Goal: Check status

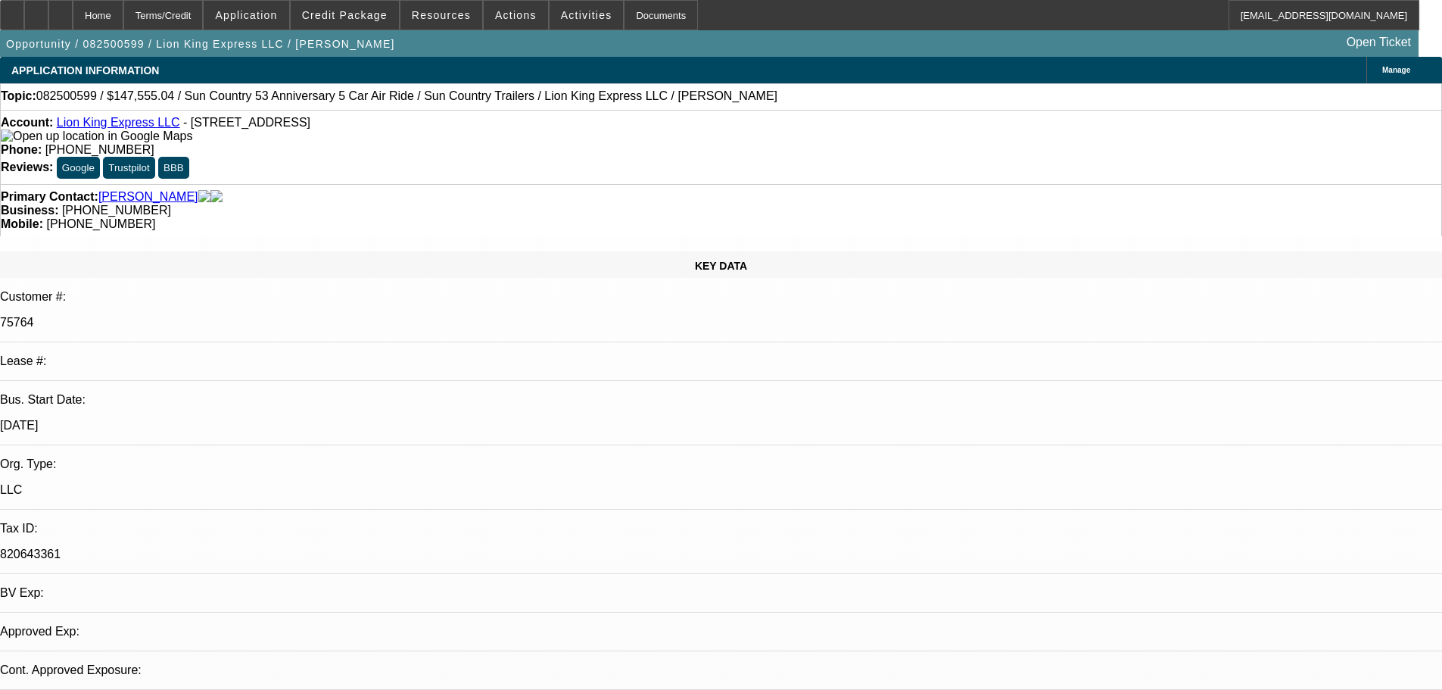
select select "0"
select select "6"
click at [48, 24] on div at bounding box center [36, 15] width 24 height 30
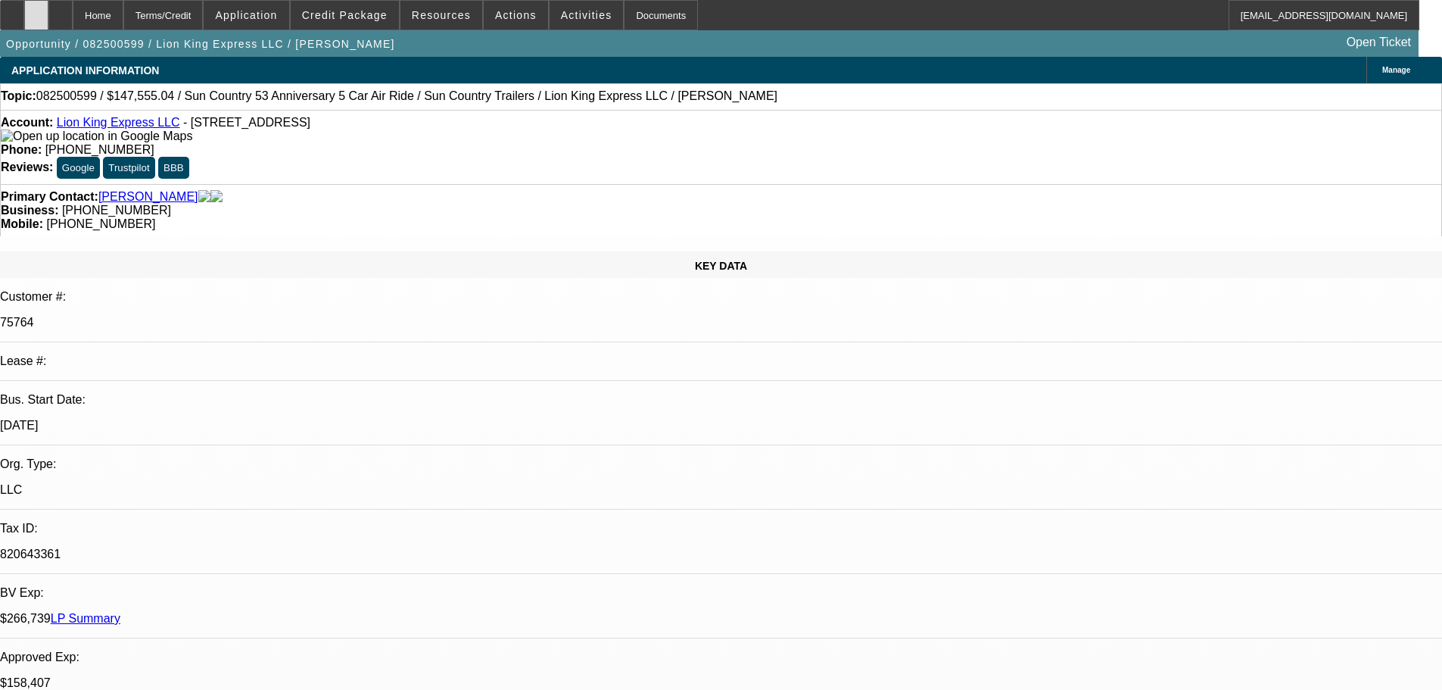
click at [48, 17] on div at bounding box center [36, 15] width 24 height 30
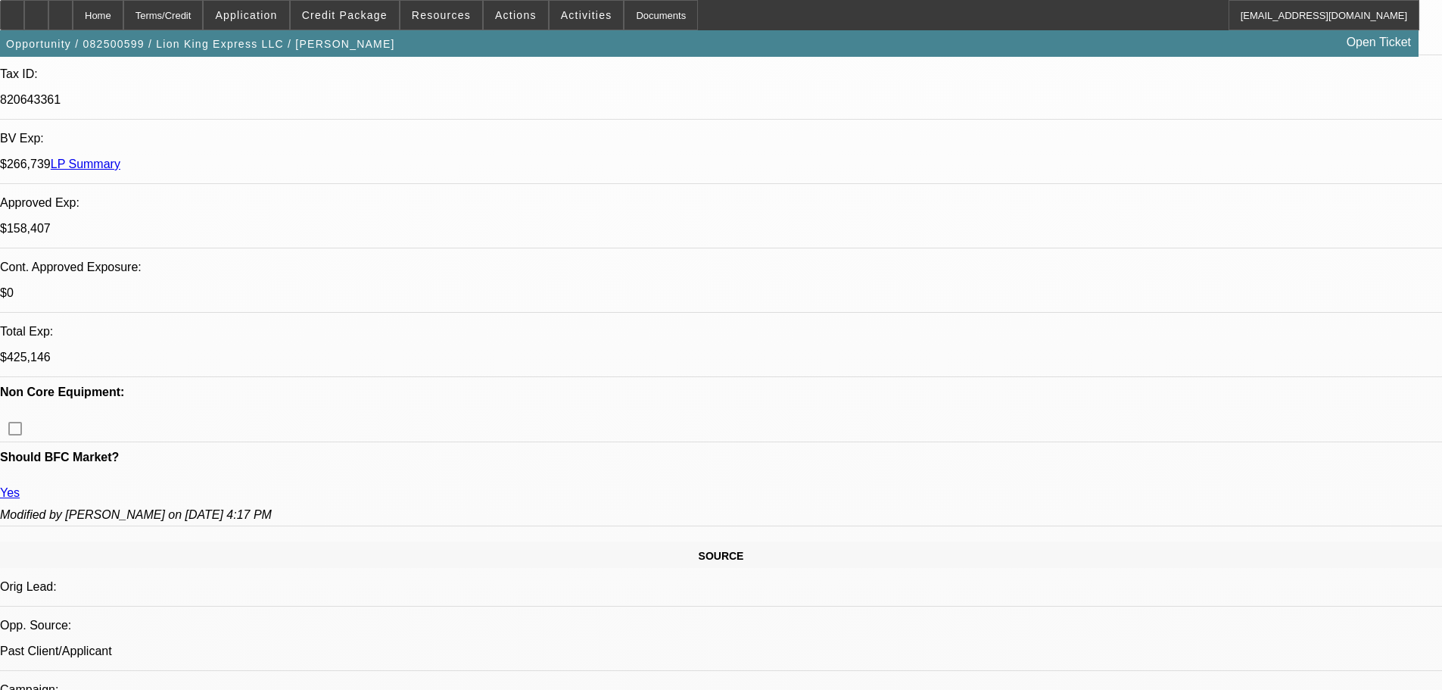
scroll to position [984, 0]
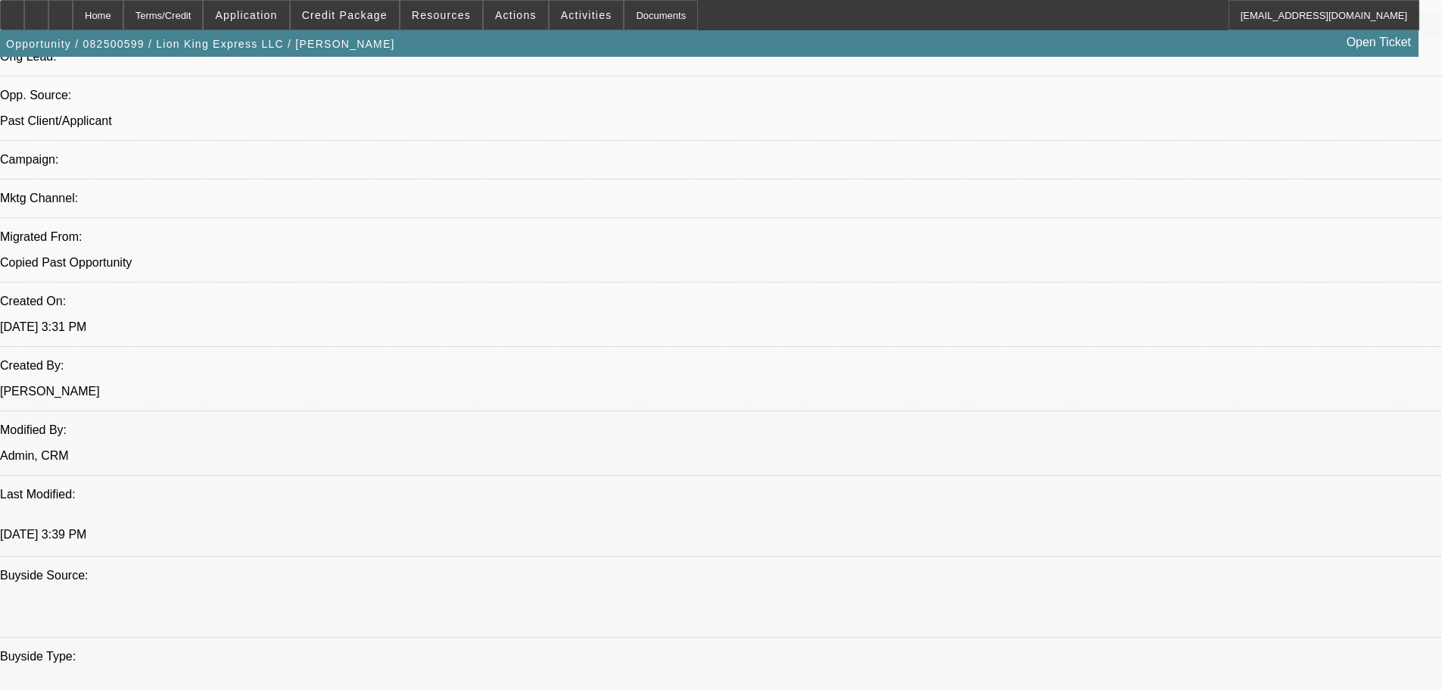
click at [360, 26] on span at bounding box center [345, 15] width 108 height 36
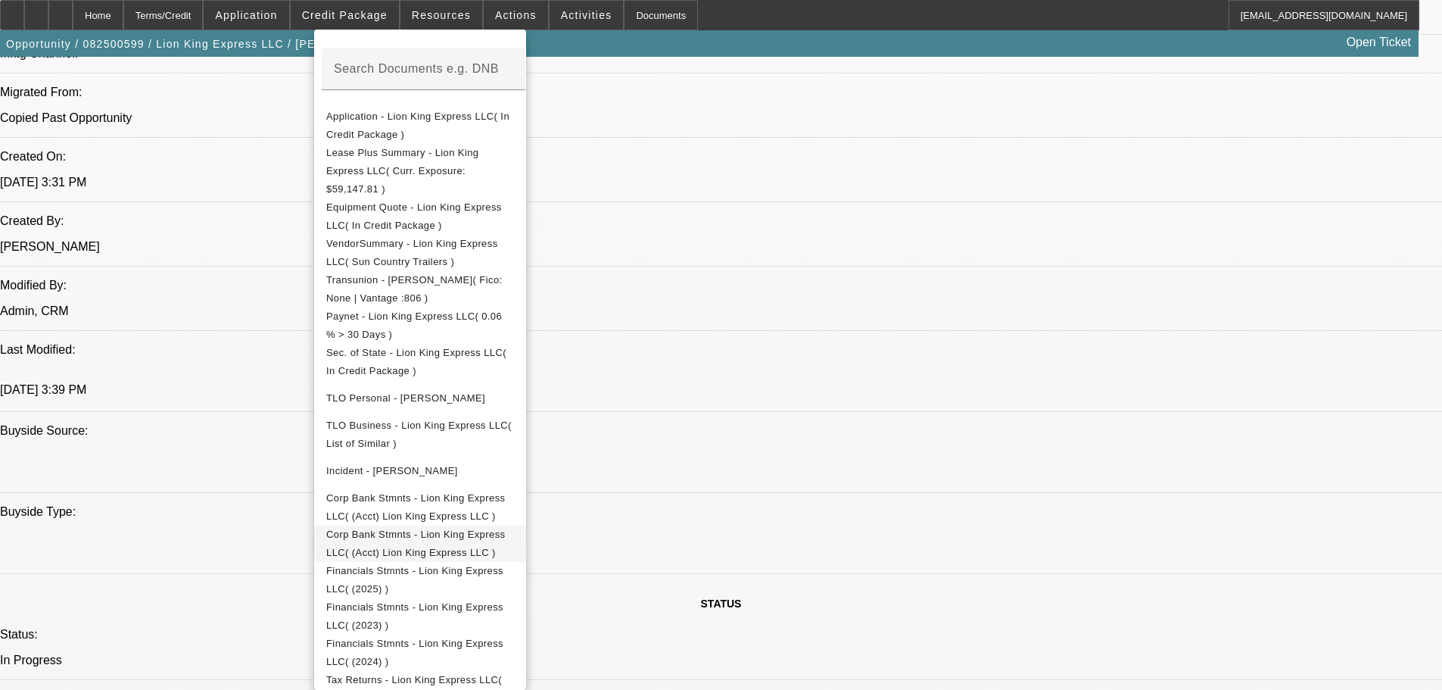
scroll to position [1136, 0]
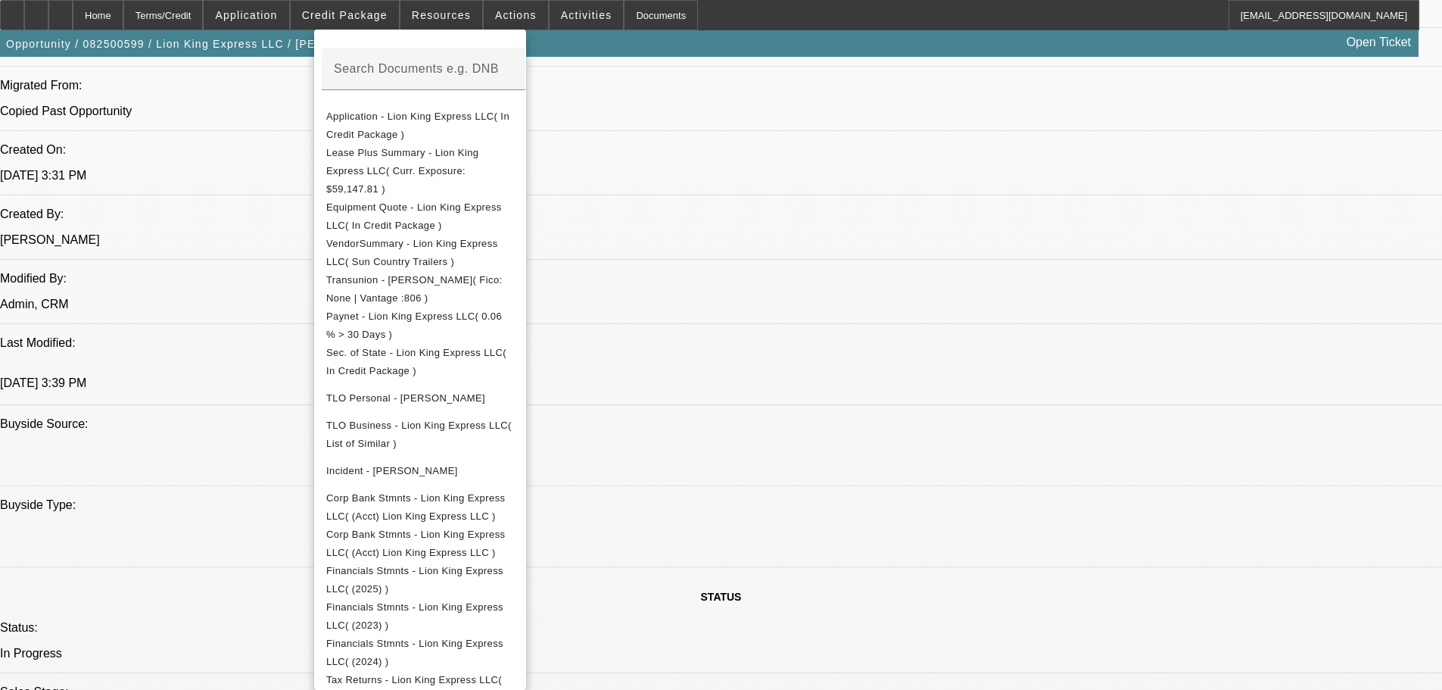
click at [791, 83] on div at bounding box center [721, 345] width 1442 height 690
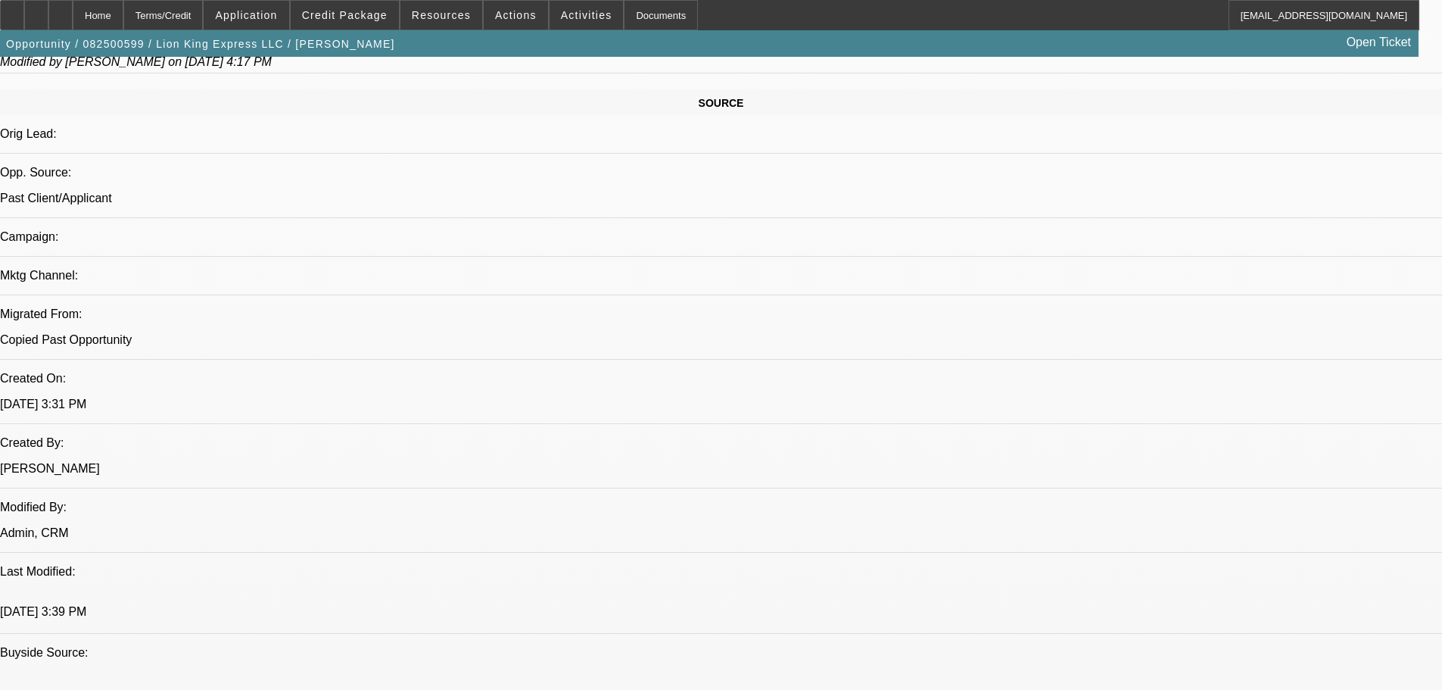
scroll to position [909, 0]
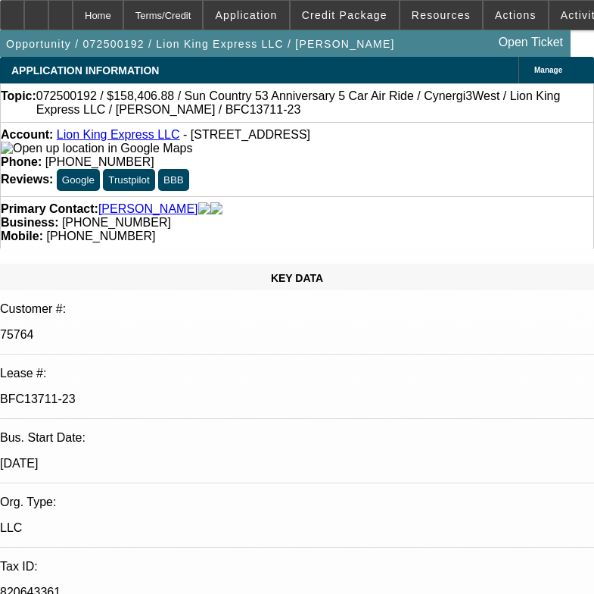
select select "0"
select select "6"
select select "0"
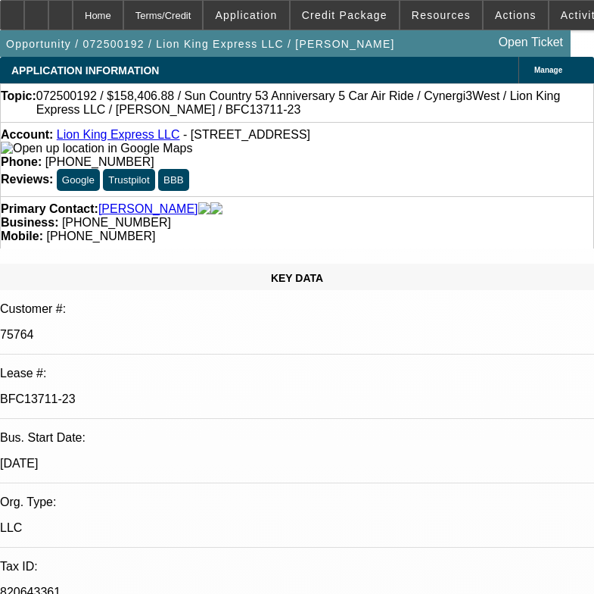
select select "0"
select select "6"
select select "0"
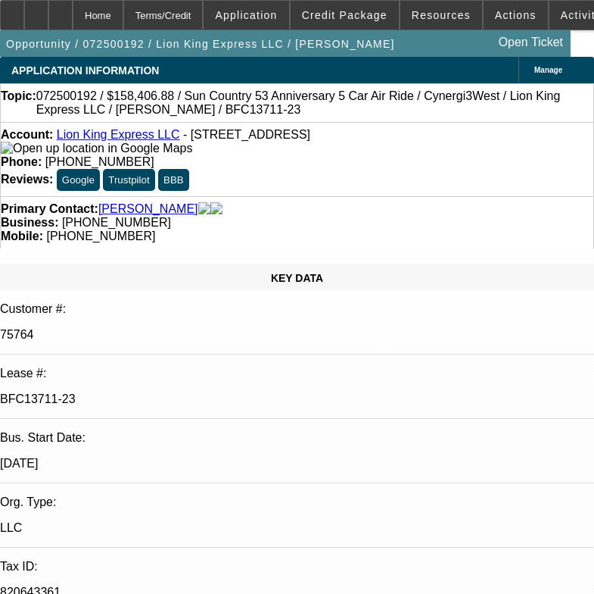
select select "0"
select select "6"
select select "0"
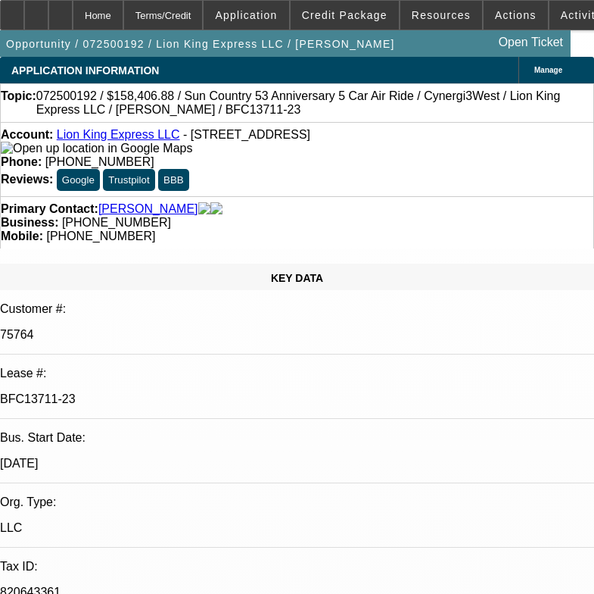
select select "6"
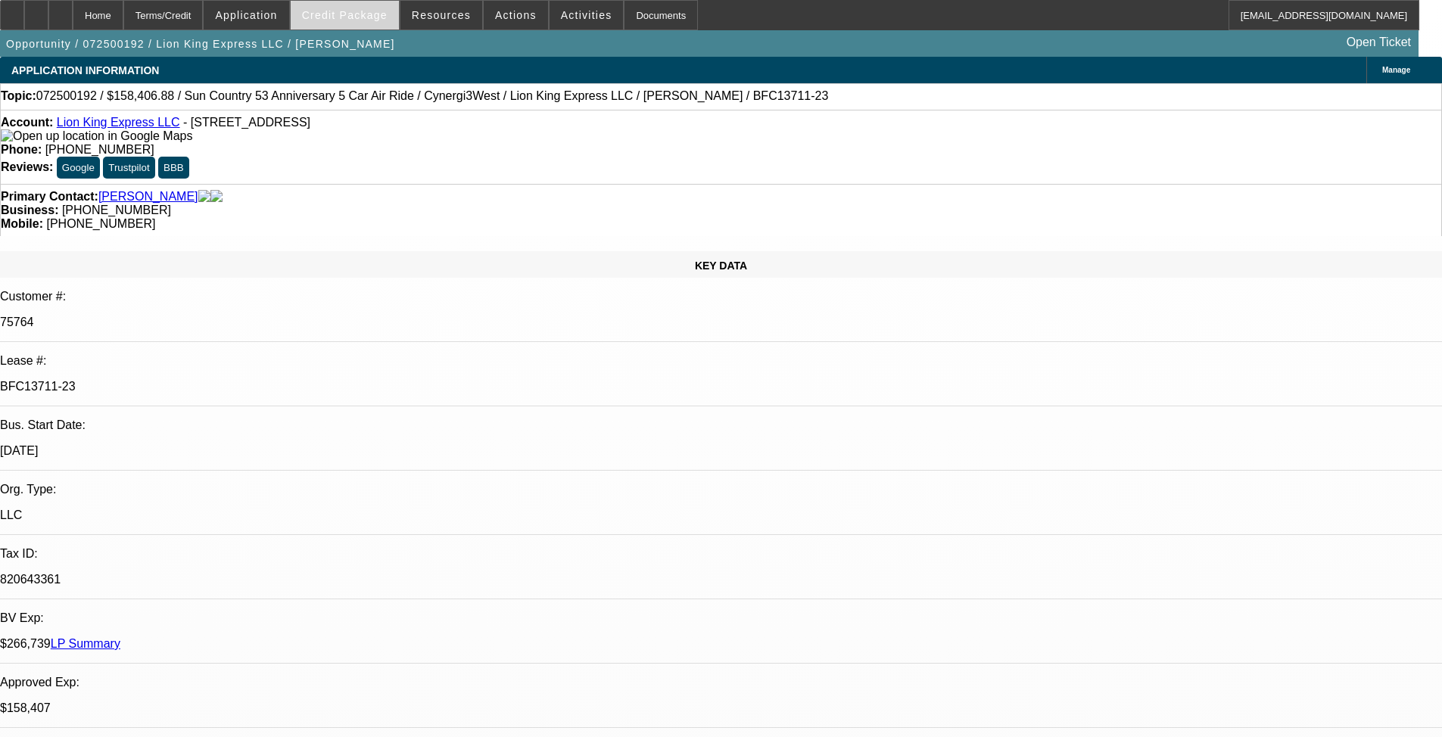
click at [372, 15] on span "Credit Package" at bounding box center [345, 15] width 86 height 12
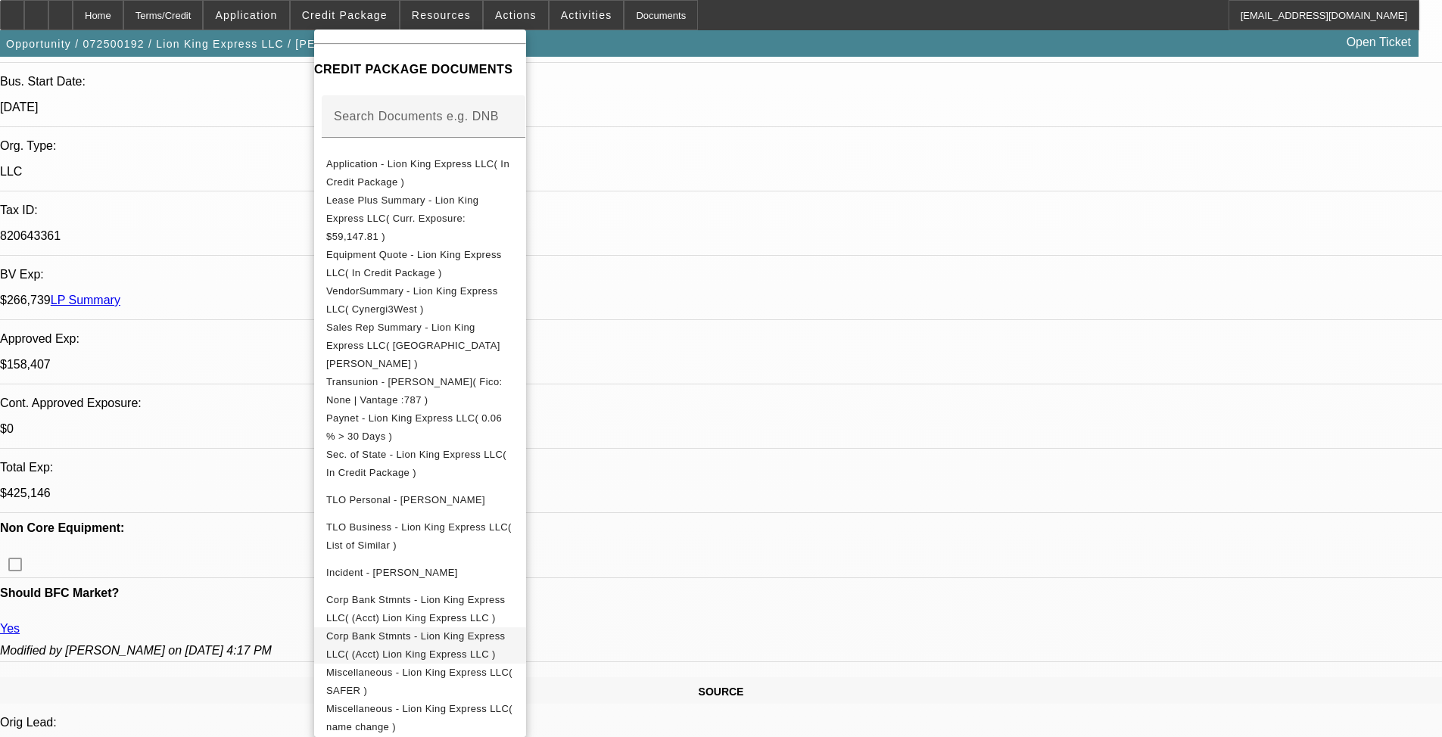
scroll to position [379, 0]
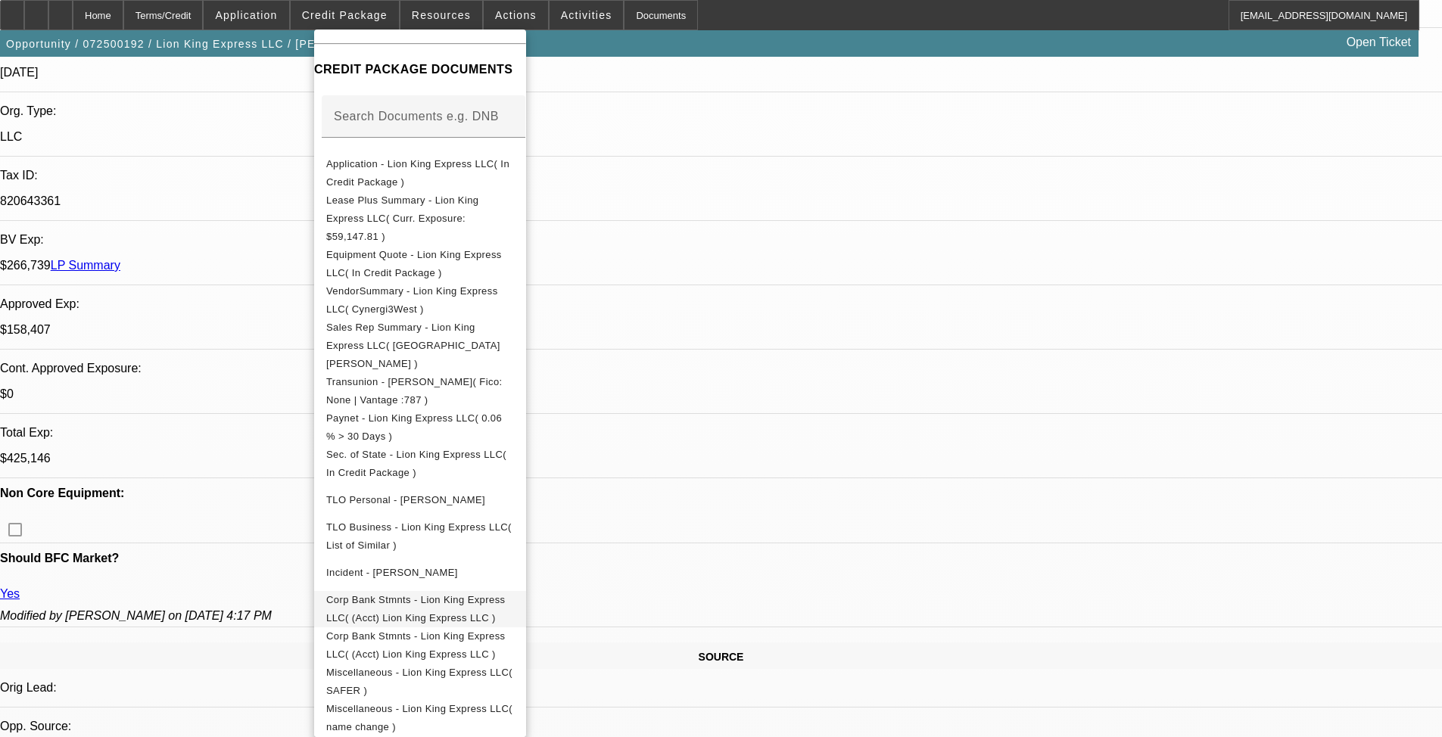
click at [505, 594] on span "Corp Bank Stmnts - Lion King Express LLC( (Acct) Lion King Express LLC )" at bounding box center [415, 609] width 179 height 30
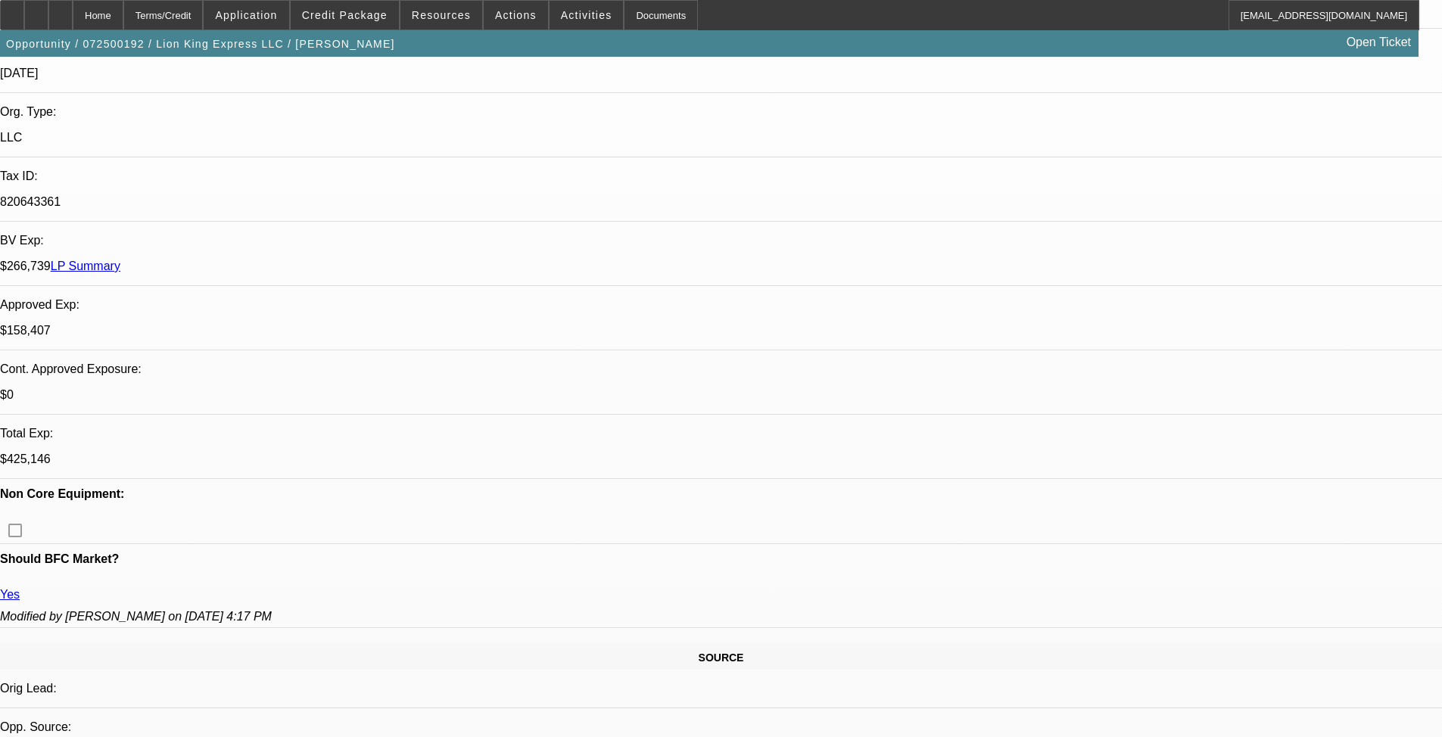
scroll to position [0, 0]
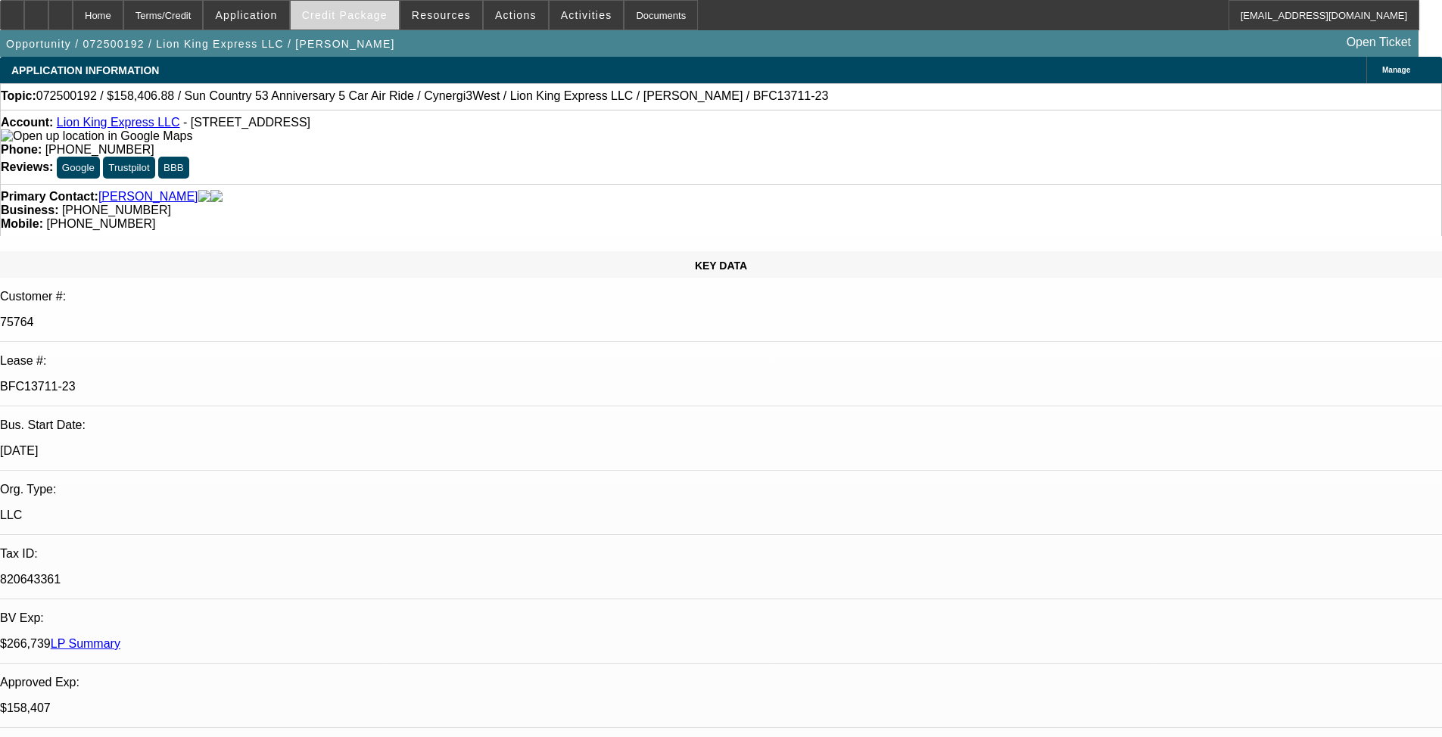
click at [350, 14] on span "Credit Package" at bounding box center [345, 15] width 86 height 12
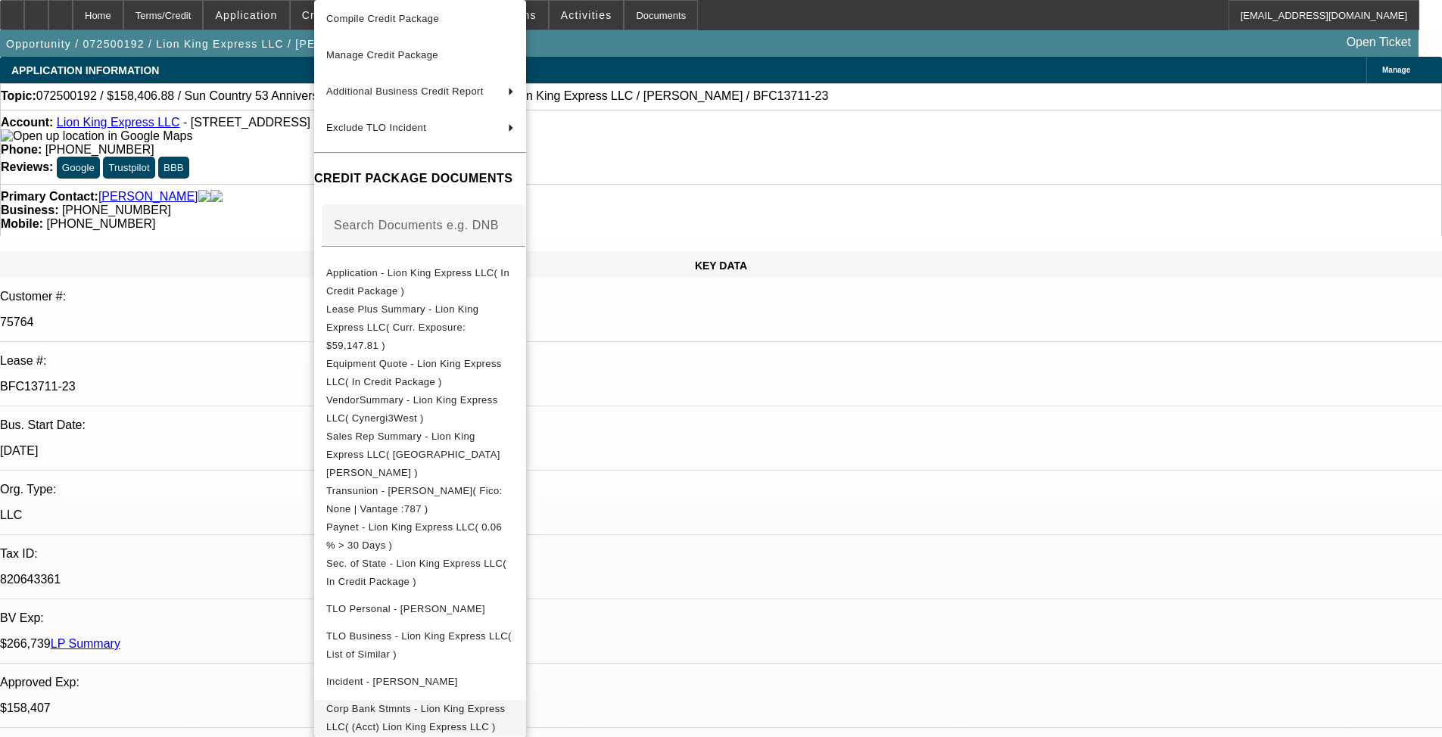
scroll to position [187, 0]
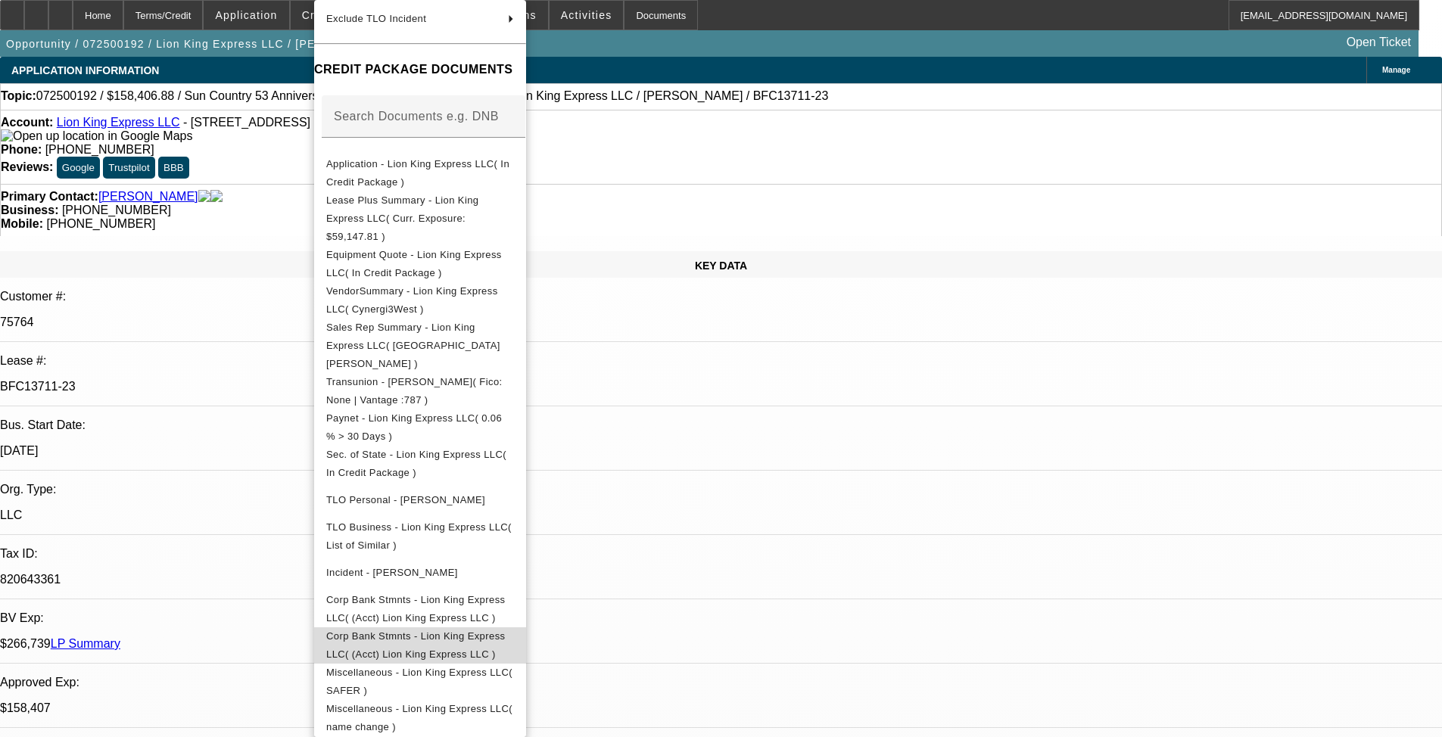
click at [505, 604] on span "Corp Bank Stmnts - Lion King Express LLC( (Acct) Lion King Express LLC )" at bounding box center [415, 646] width 179 height 30
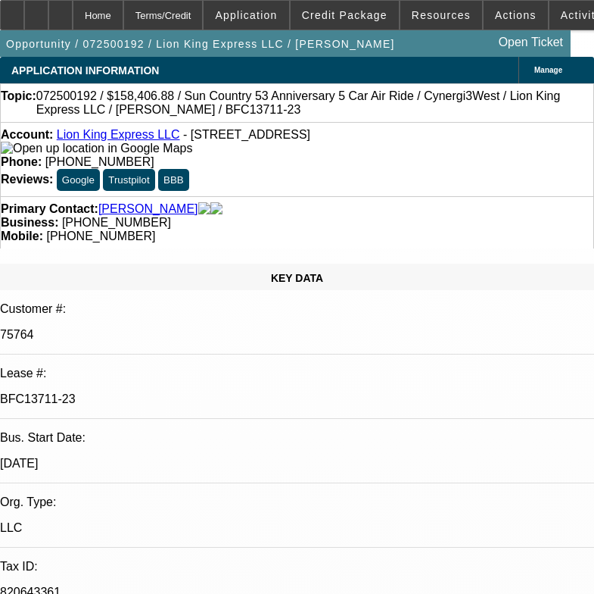
select select "0"
select select "6"
select select "0"
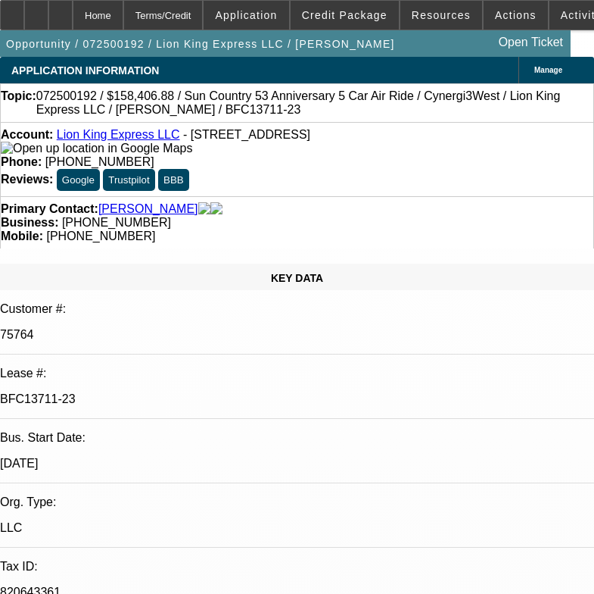
select select "0"
select select "6"
select select "0"
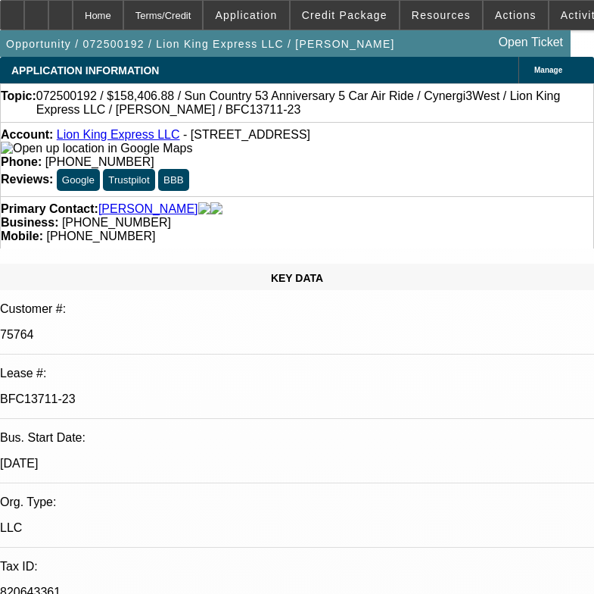
select select "0"
select select "6"
select select "0"
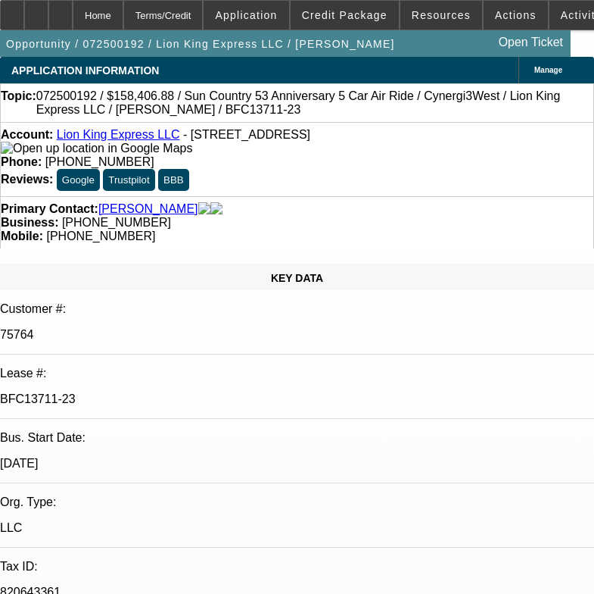
select select "6"
click at [388, 12] on span "Credit Package" at bounding box center [345, 15] width 86 height 12
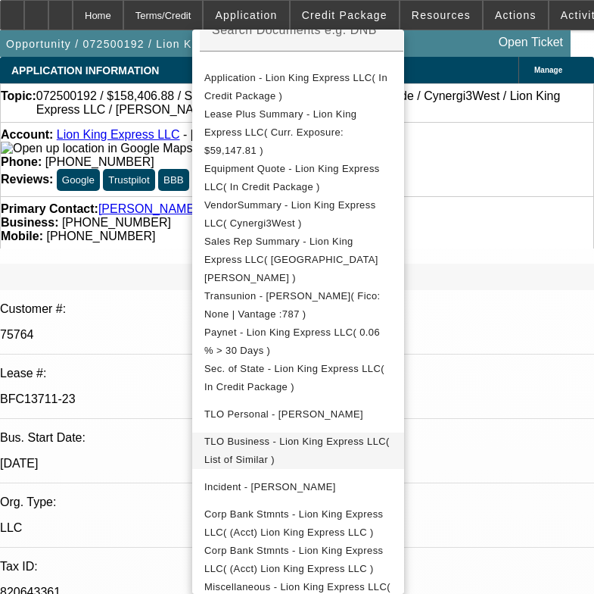
scroll to position [360, 0]
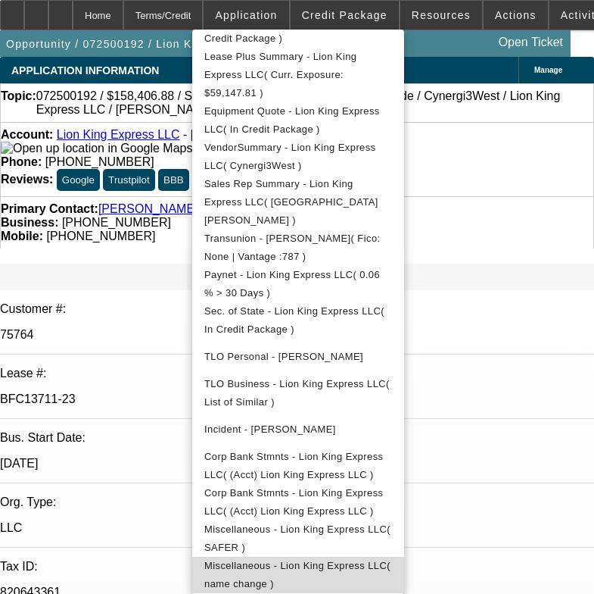
click at [220, 560] on span "Miscellaneous - Lion King Express LLC( name change )" at bounding box center [297, 575] width 186 height 30
